Goal: Find specific page/section: Find specific page/section

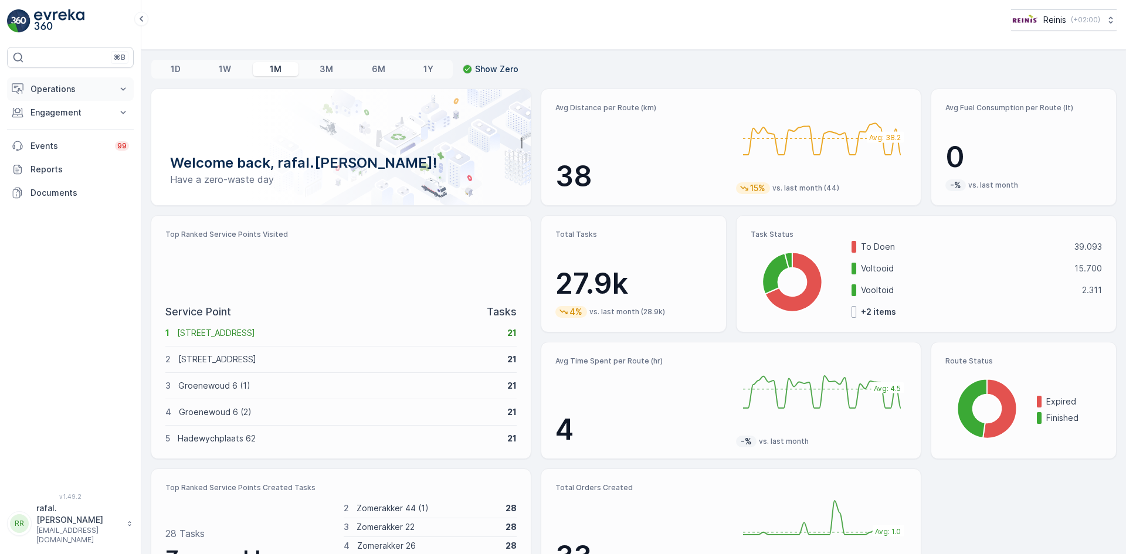
click at [55, 84] on p "Operations" at bounding box center [70, 89] width 80 height 12
click at [78, 140] on p "Routes & Tasks" at bounding box center [60, 142] width 60 height 12
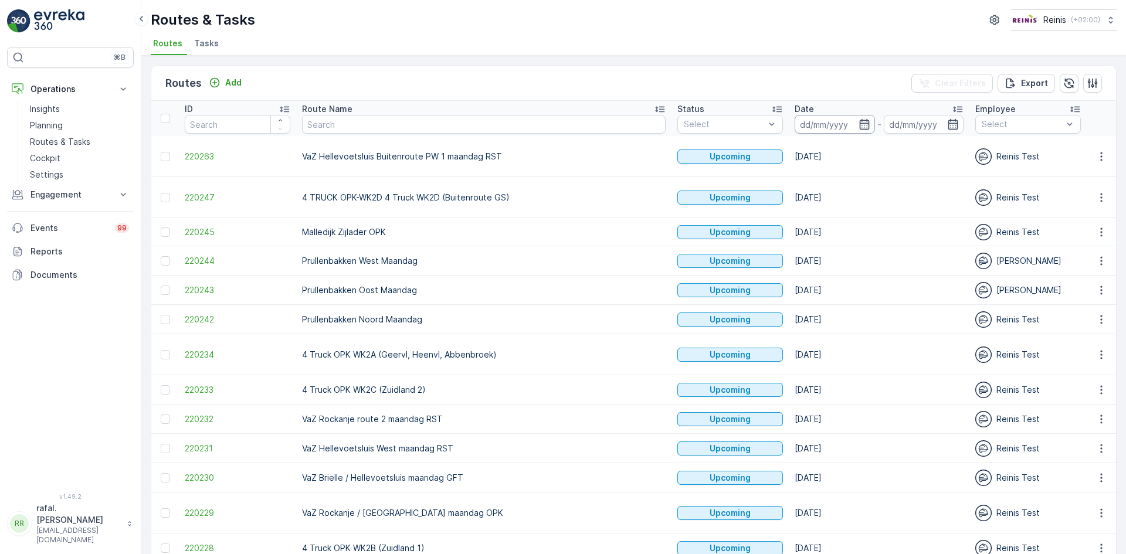
click at [794, 123] on input at bounding box center [834, 124] width 80 height 19
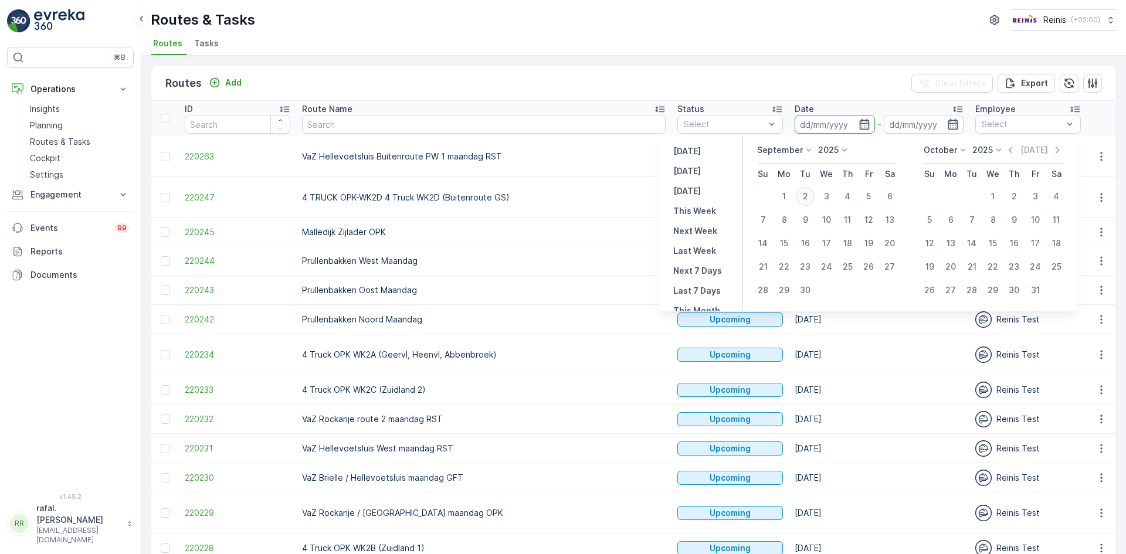
click at [806, 195] on div "2" at bounding box center [805, 196] width 19 height 19
type input "[DATE]"
click at [806, 195] on div "2" at bounding box center [805, 196] width 19 height 19
type input "[DATE]"
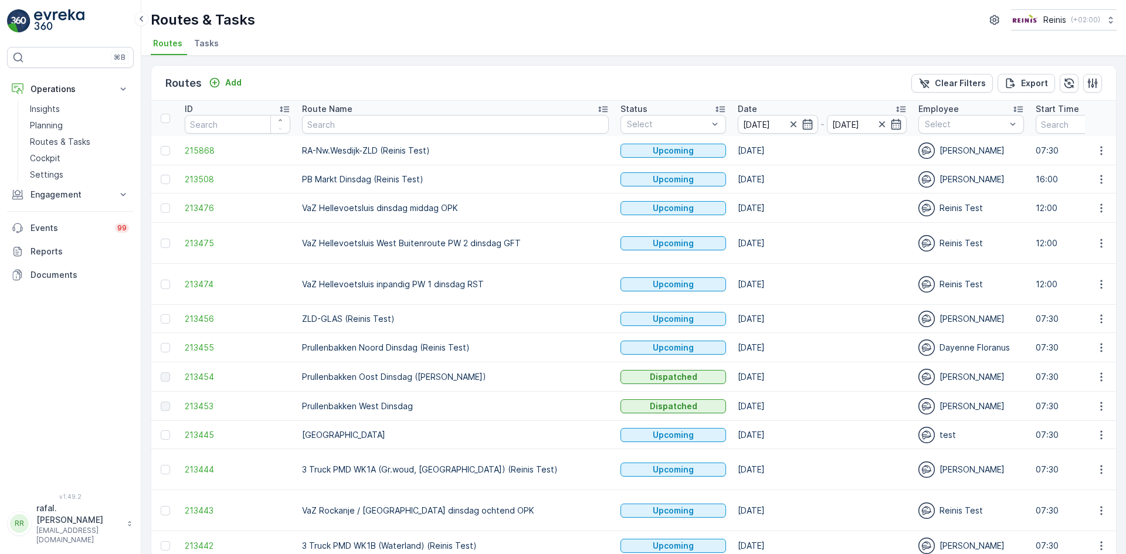
click at [598, 107] on icon at bounding box center [602, 110] width 9 height 6
